Goal: Navigation & Orientation: Find specific page/section

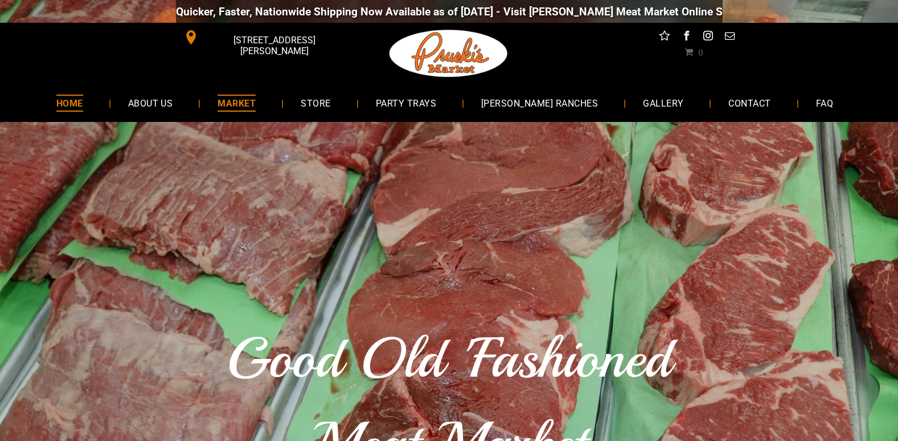
click at [251, 101] on span "MARKET" at bounding box center [236, 102] width 38 height 17
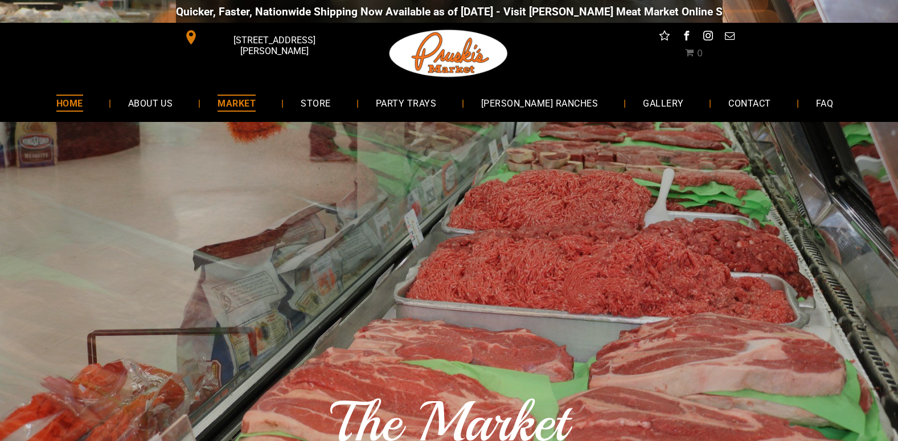
click at [83, 101] on span "HOME" at bounding box center [69, 102] width 27 height 17
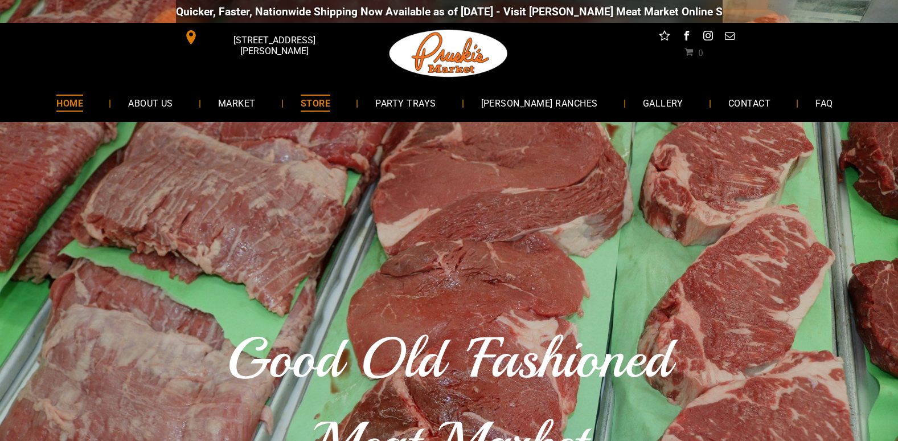
click at [330, 111] on span "STORE" at bounding box center [316, 102] width 30 height 17
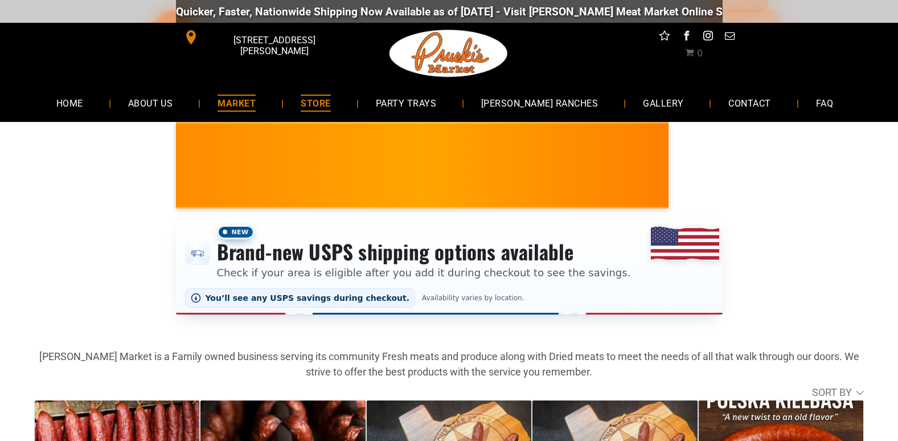
click at [256, 104] on span "MARKET" at bounding box center [236, 102] width 38 height 17
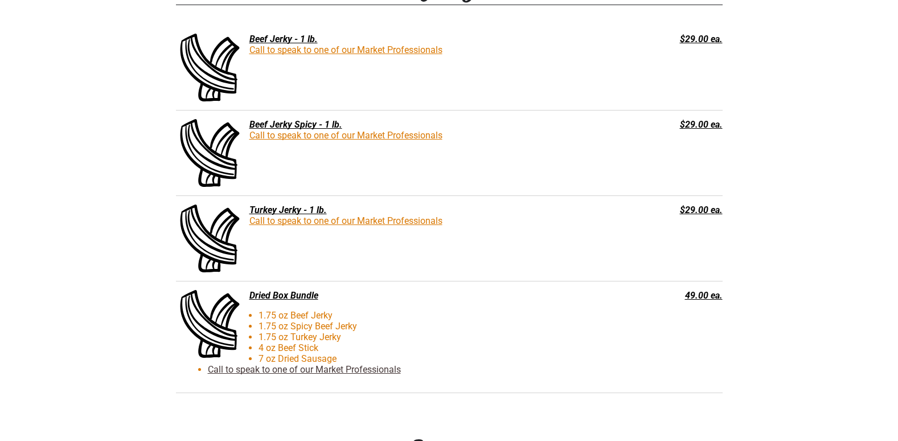
scroll to position [1467, 0]
